Goal: Task Accomplishment & Management: Manage account settings

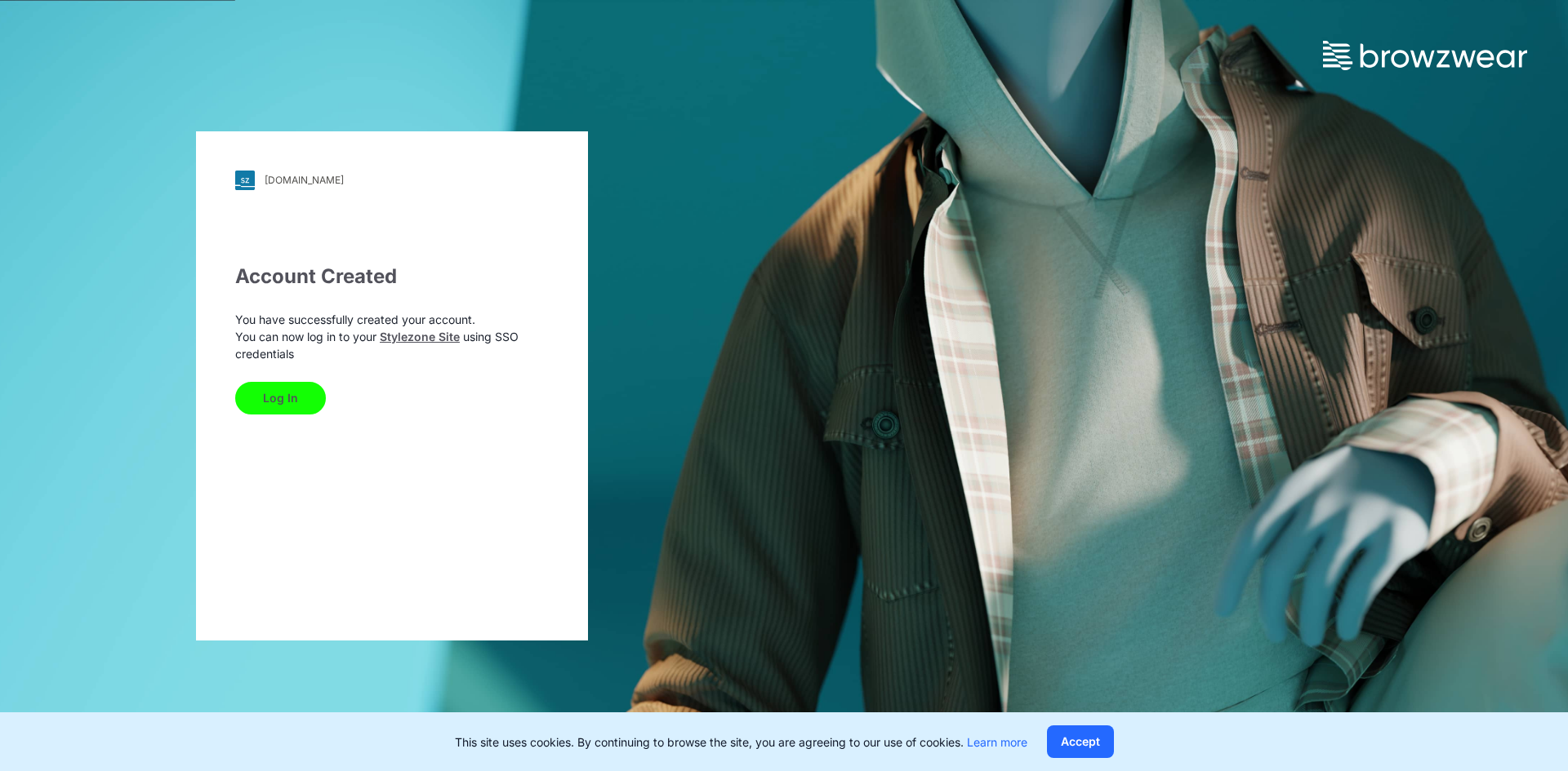
click at [313, 393] on button "Log In" at bounding box center [281, 398] width 91 height 33
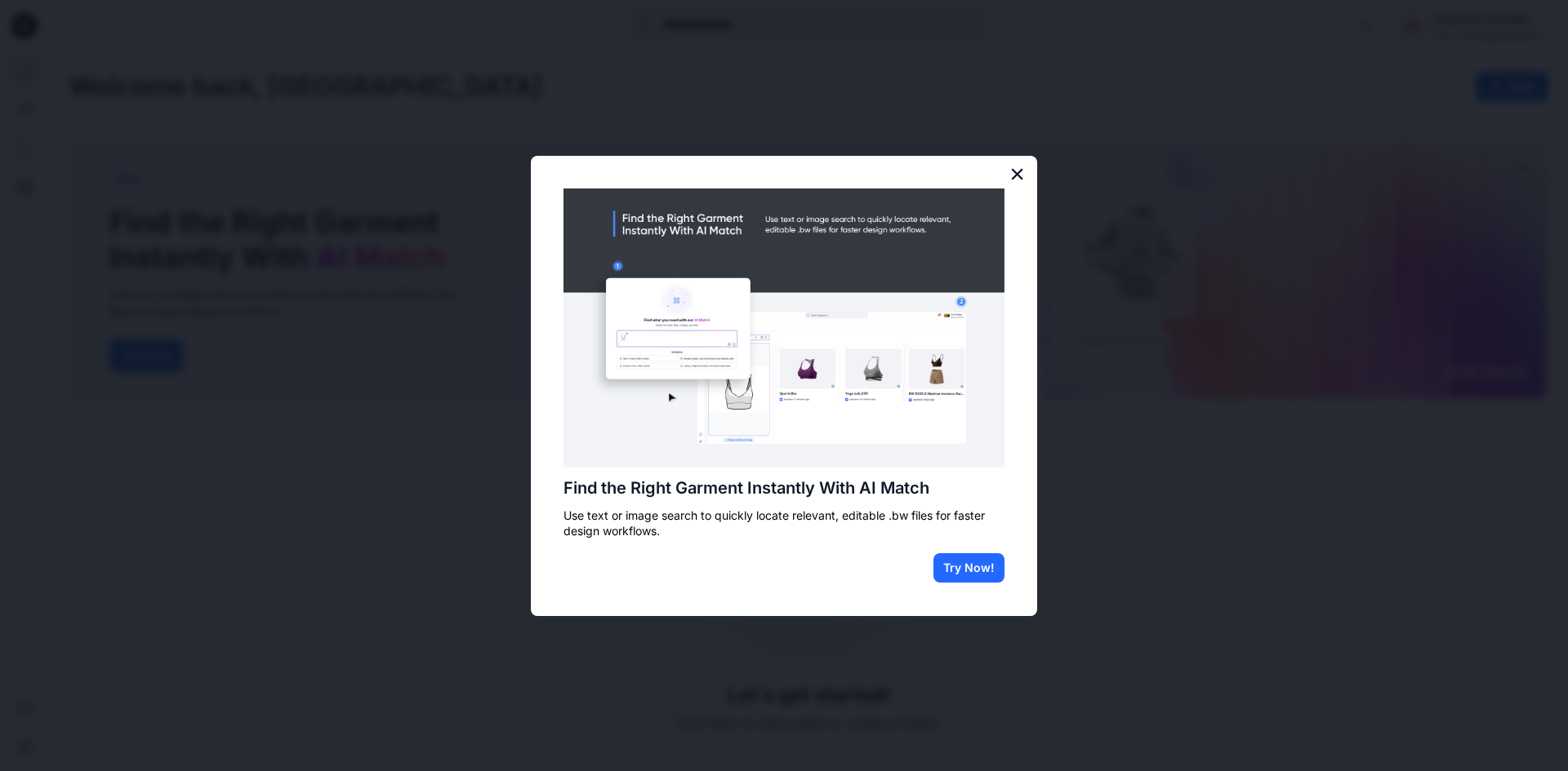
click at [1018, 166] on button "×" at bounding box center [1017, 174] width 15 height 26
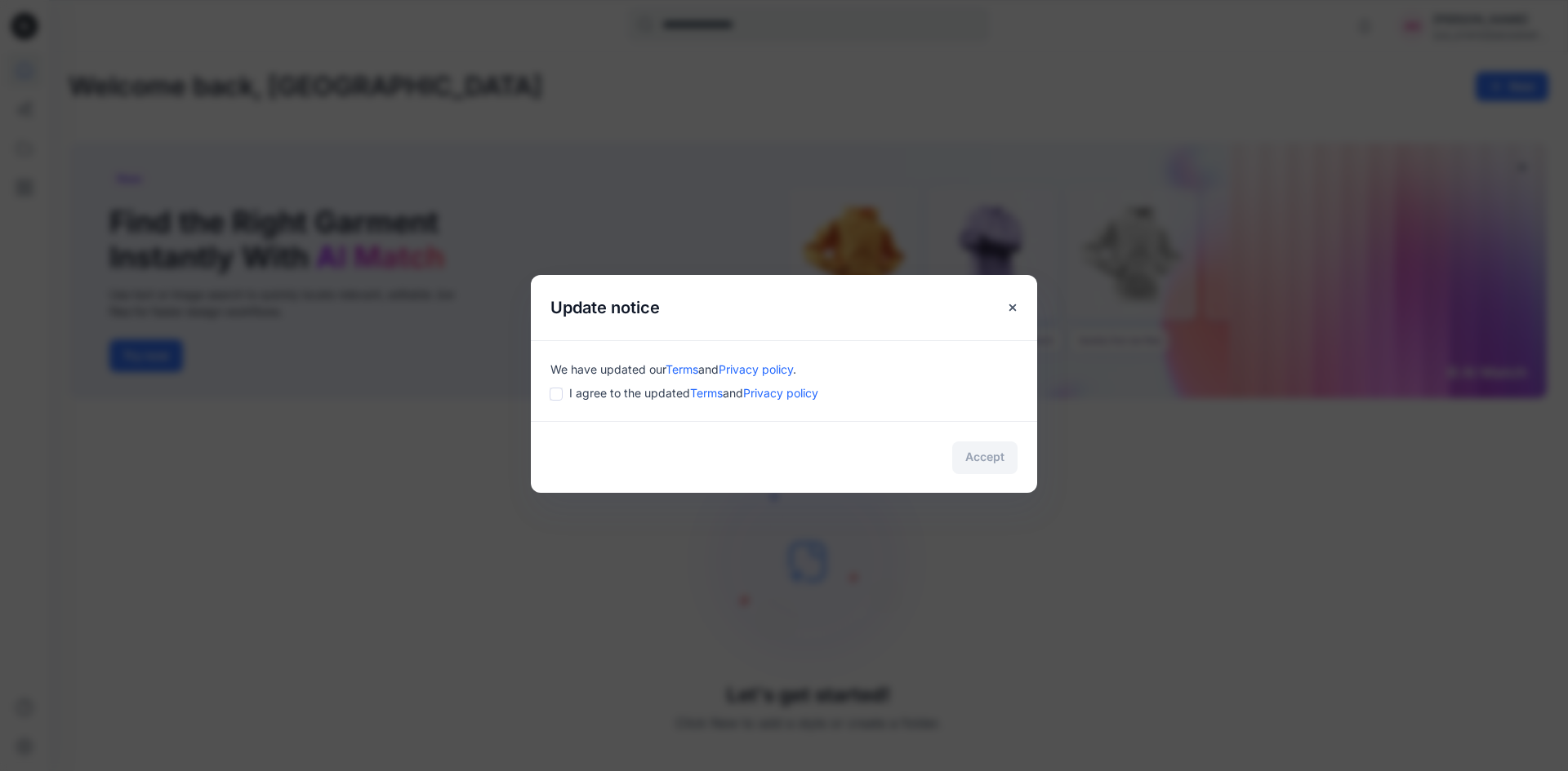
drag, startPoint x: 562, startPoint y: 391, endPoint x: 572, endPoint y: 389, distance: 10.2
click at [566, 392] on div "I agree to the updated Terms and Privacy policy" at bounding box center [784, 393] width 467 height 17
click at [965, 453] on button "Accept" at bounding box center [984, 458] width 65 height 33
